Goal: Information Seeking & Learning: Learn about a topic

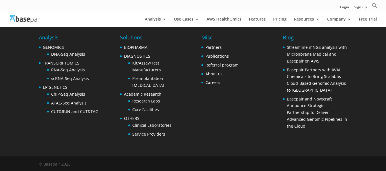
scroll to position [1174, 0]
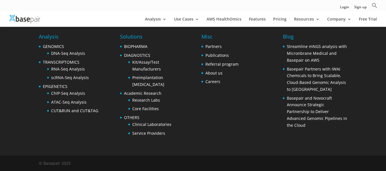
drag, startPoint x: 256, startPoint y: 106, endPoint x: 255, endPoint y: 128, distance: 22.9
click at [214, 72] on link "About us" at bounding box center [214, 72] width 17 height 5
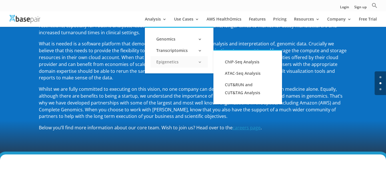
scroll to position [124, 0]
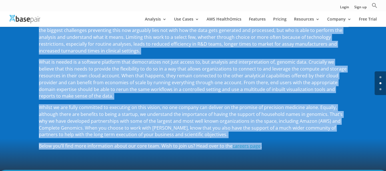
drag, startPoint x: 37, startPoint y: 33, endPoint x: 260, endPoint y: 146, distance: 250.5
click at [260, 146] on div "Founded by Harvard School Medical School scientist, Amit Sinha, PhD, BasePair g…" at bounding box center [193, 72] width 386 height 201
copy div "Founded by Harvard School Medical School scientist, Amit Sinha, PhD, BasePair g…"
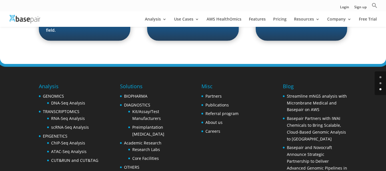
scroll to position [951, 0]
